Goal: Task Accomplishment & Management: Use online tool/utility

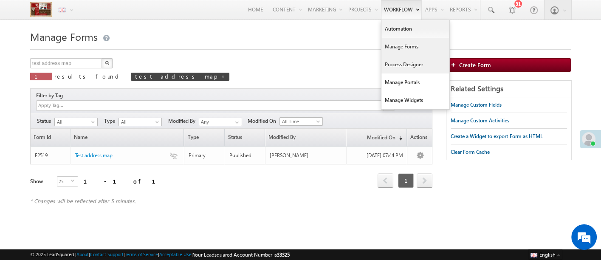
click at [391, 65] on link "Process Designer" at bounding box center [415, 65] width 68 height 18
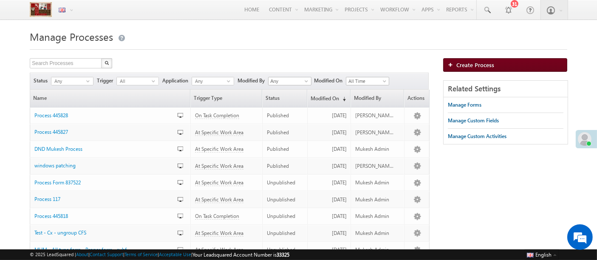
click at [448, 62] on link "Create Process" at bounding box center [505, 65] width 124 height 14
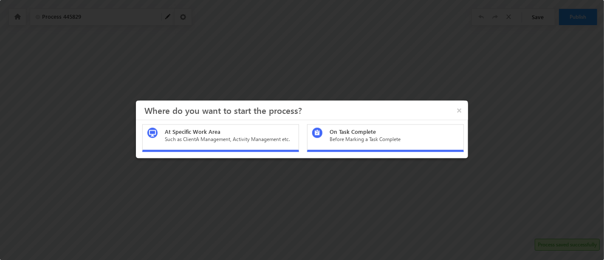
click at [275, 144] on div "At Specific Work Area Such as ClientA Management, Activity Management etc." at bounding box center [220, 138] width 157 height 28
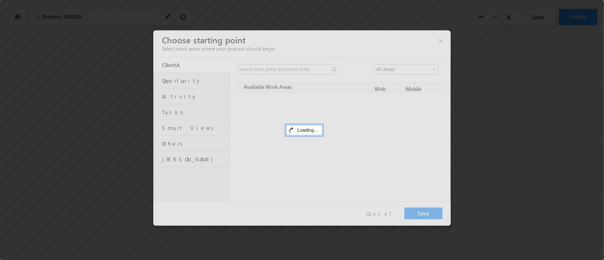
click at [189, 113] on div at bounding box center [301, 127] width 297 height 195
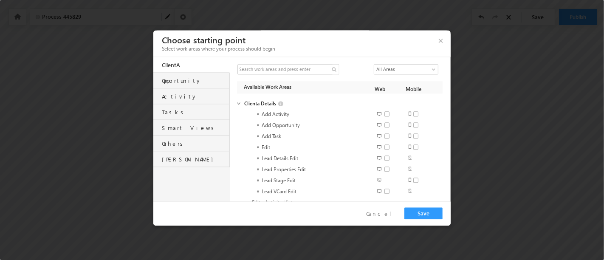
click at [189, 113] on div "Tasks" at bounding box center [196, 110] width 68 height 12
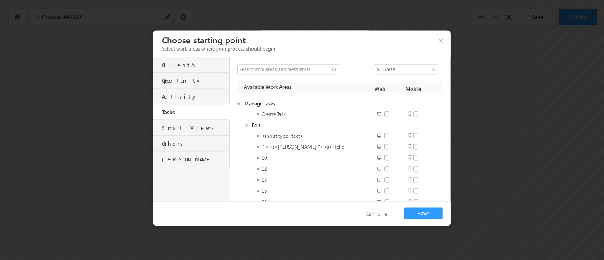
click at [386, 115] on span at bounding box center [389, 114] width 11 height 6
checkbox input "true"
click at [413, 115] on span at bounding box center [418, 114] width 11 height 6
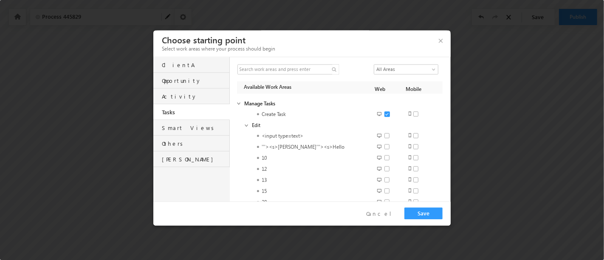
checkbox input "true"
click at [384, 138] on span at bounding box center [389, 135] width 11 height 6
checkbox input "true"
click at [416, 136] on span at bounding box center [418, 135] width 11 height 6
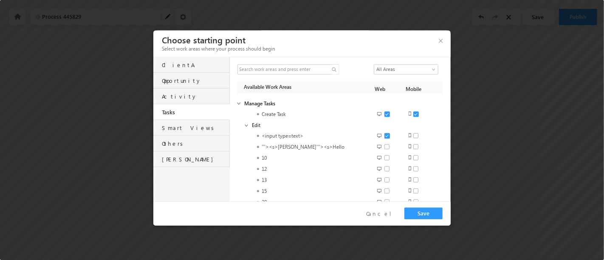
checkbox input "true"
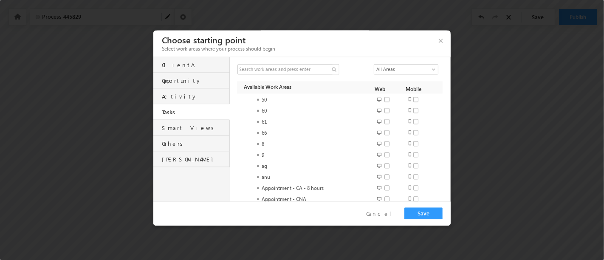
scroll to position [180, 0]
click at [382, 155] on div at bounding box center [384, 158] width 28 height 17
click at [414, 155] on span at bounding box center [418, 154] width 11 height 6
checkbox input "true"
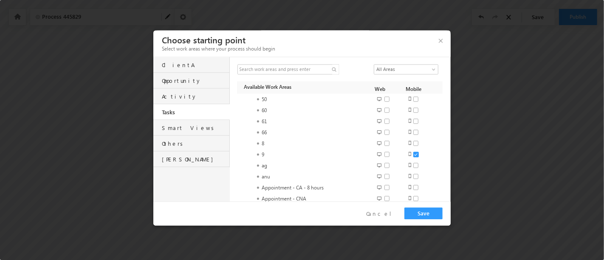
click at [384, 156] on span at bounding box center [389, 154] width 11 height 6
checkbox input "true"
click at [417, 214] on button "Save" at bounding box center [423, 213] width 38 height 12
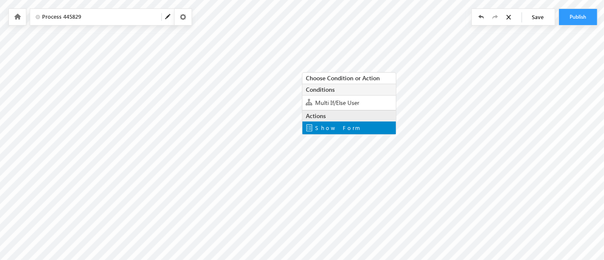
click at [325, 128] on span "Show Form" at bounding box center [337, 127] width 45 height 7
type input "Thank You"
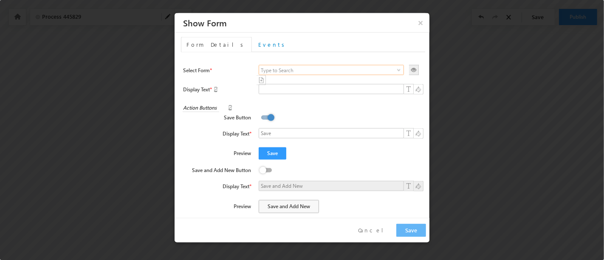
click at [282, 69] on input at bounding box center [331, 70] width 145 height 10
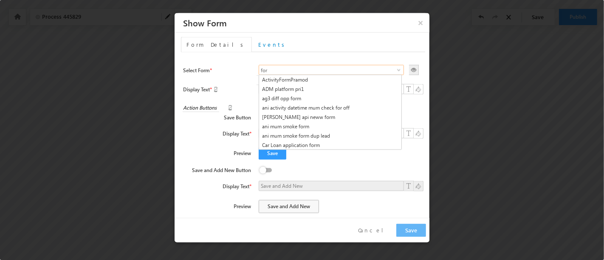
type input "form"
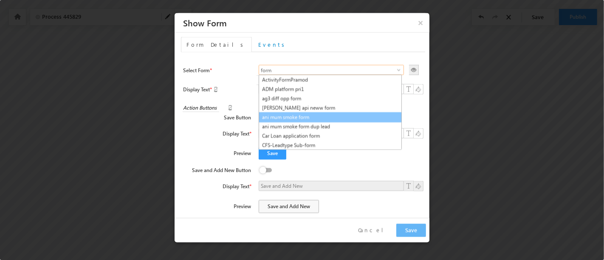
click at [310, 118] on link "ani mum smoke form" at bounding box center [330, 117] width 143 height 10
type input "ani mum smoke form"
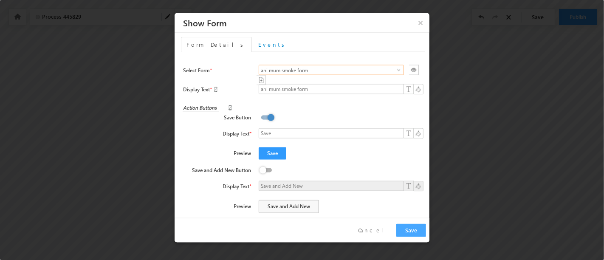
type input "ani mum smoke form"
click at [407, 232] on button "Save" at bounding box center [411, 230] width 30 height 13
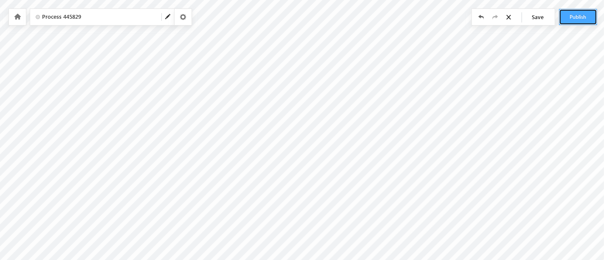
click at [576, 10] on button "Publish" at bounding box center [578, 17] width 38 height 16
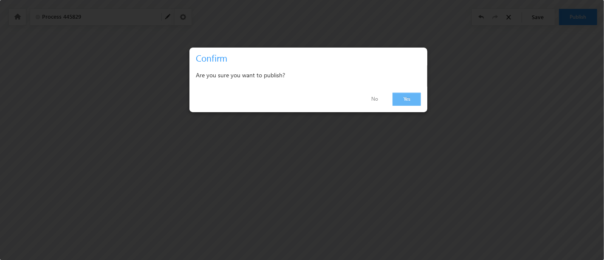
click at [409, 102] on link "Yes" at bounding box center [406, 99] width 28 height 13
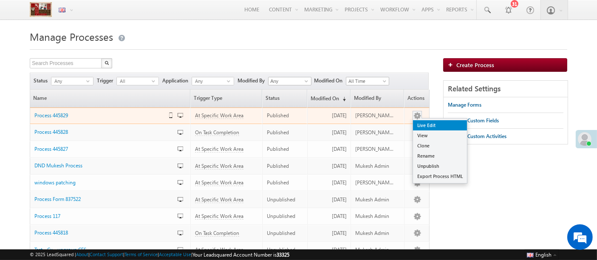
click at [427, 127] on link "Live Edit" at bounding box center [440, 125] width 54 height 10
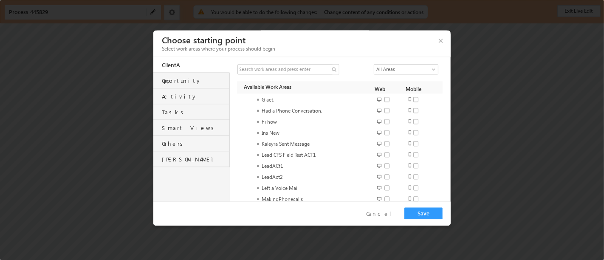
scroll to position [741, 0]
click at [184, 111] on div "Tasks" at bounding box center [196, 110] width 68 height 12
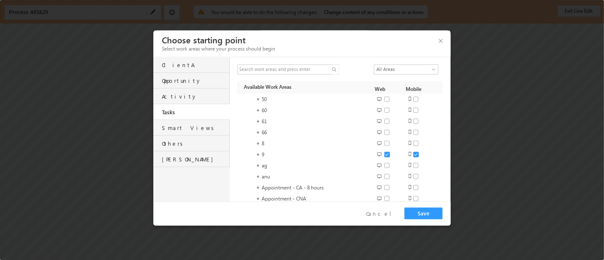
scroll to position [179, 0]
click at [436, 44] on h3 "Choose starting point" at bounding box center [305, 39] width 287 height 15
click at [437, 42] on h3 "Choose starting point" at bounding box center [305, 39] width 287 height 15
click at [439, 42] on button "button" at bounding box center [443, 39] width 11 height 14
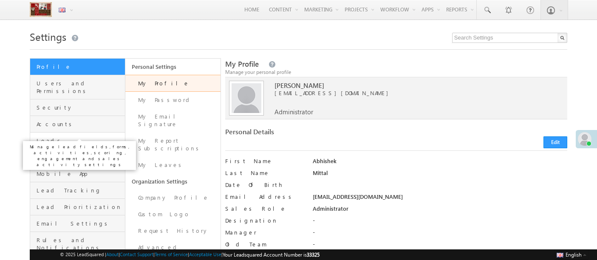
click at [72, 137] on span "Leads" at bounding box center [80, 141] width 86 height 8
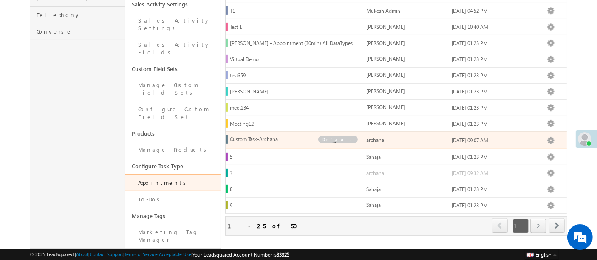
scroll to position [322, 0]
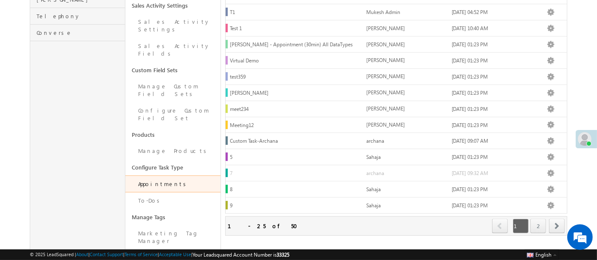
click at [544, 219] on link "2" at bounding box center [538, 226] width 16 height 14
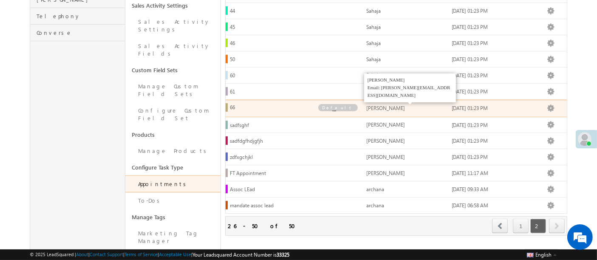
scroll to position [321, 0]
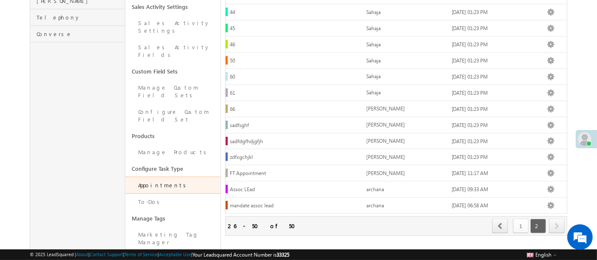
click at [518, 219] on link "1" at bounding box center [521, 226] width 16 height 14
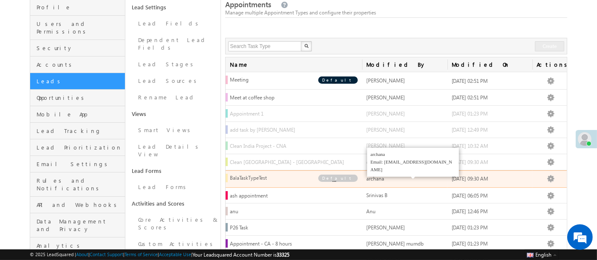
scroll to position [58, 0]
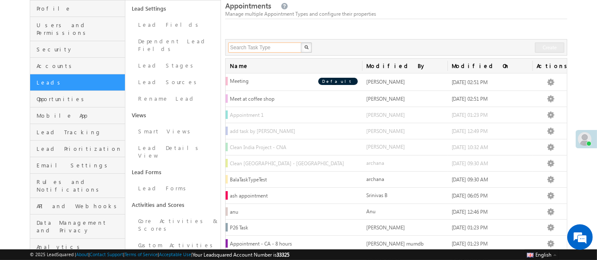
click at [264, 48] on input "text" at bounding box center [265, 47] width 74 height 10
type input "<"
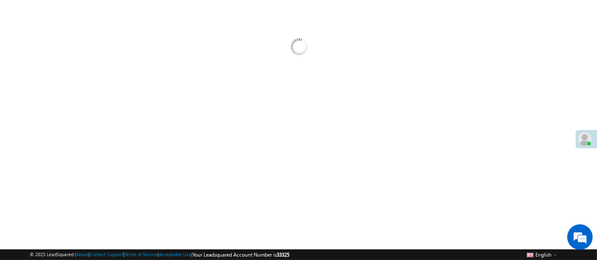
scroll to position [0, 0]
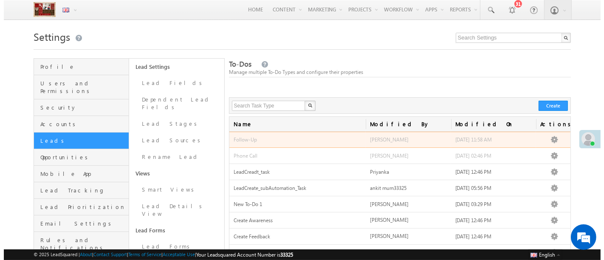
scroll to position [135, 0]
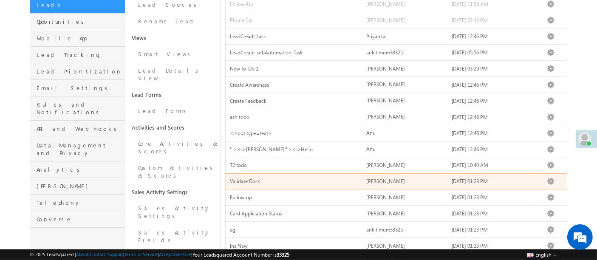
click at [457, 178] on span "[DATE] 01:23 PM" at bounding box center [469, 181] width 37 height 6
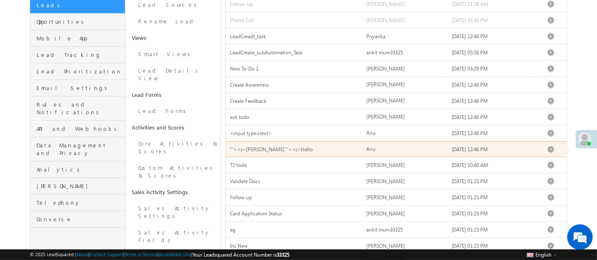
click at [561, 146] on td "Edit Delete Deactivate Move Up Move Down" at bounding box center [549, 149] width 34 height 16
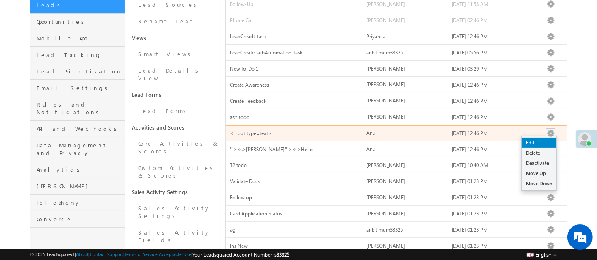
click at [542, 138] on link "Edit" at bounding box center [538, 143] width 34 height 10
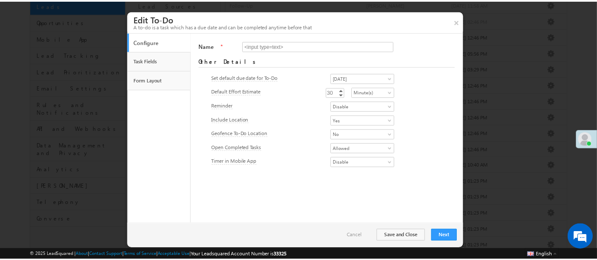
scroll to position [0, 0]
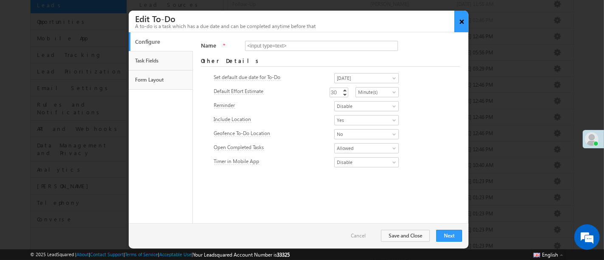
click at [461, 23] on button "×" at bounding box center [461, 22] width 14 height 22
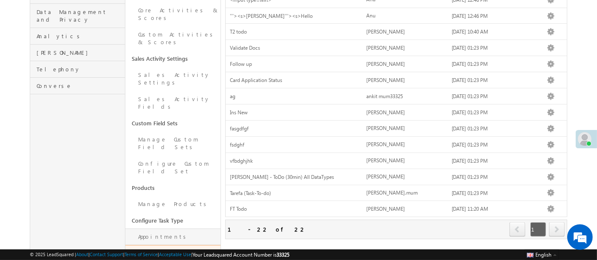
click at [178, 228] on link "Appointments" at bounding box center [172, 236] width 95 height 17
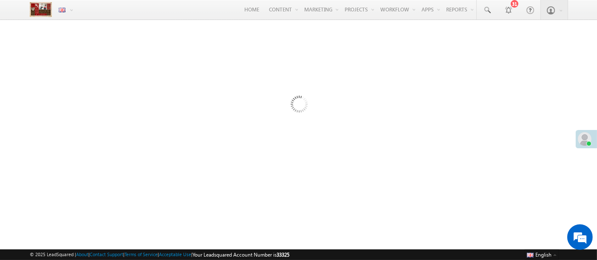
scroll to position [29, 0]
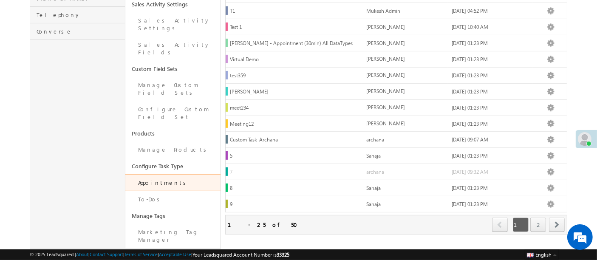
scroll to position [322, 0]
click at [457, 224] on div "Refresh first prev 1 2 next last 1 - 25 of 50" at bounding box center [396, 226] width 342 height 20
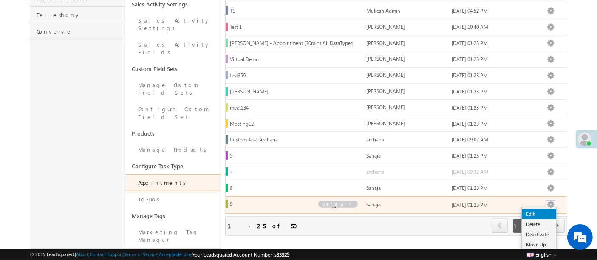
click at [545, 209] on link "Edit" at bounding box center [538, 214] width 34 height 10
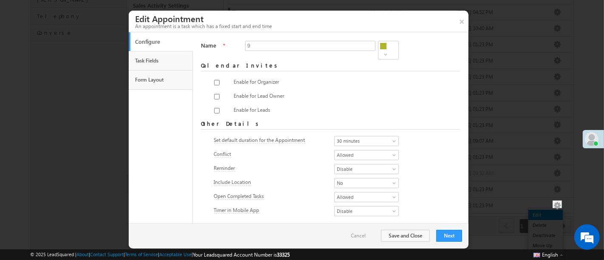
scroll to position [0, 0]
